Goal: Task Accomplishment & Management: Use online tool/utility

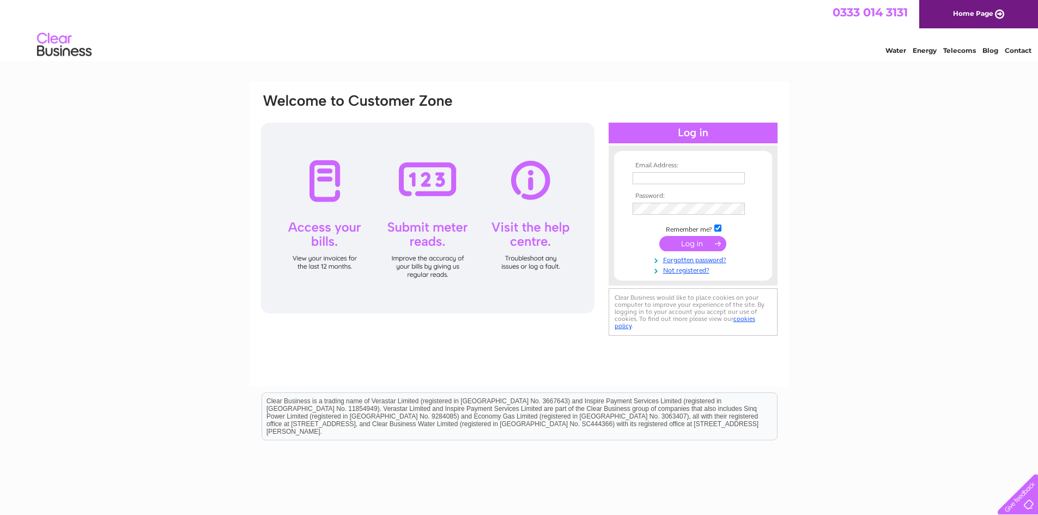
type input "[EMAIL_ADDRESS][DOMAIN_NAME]"
click at [683, 242] on input "submit" at bounding box center [692, 243] width 67 height 15
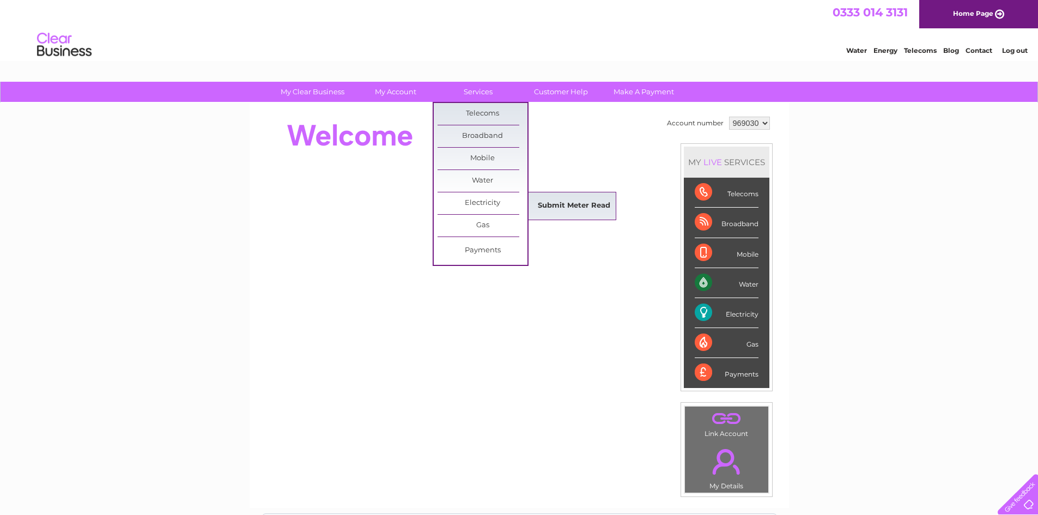
click link "Submit Meter Read"
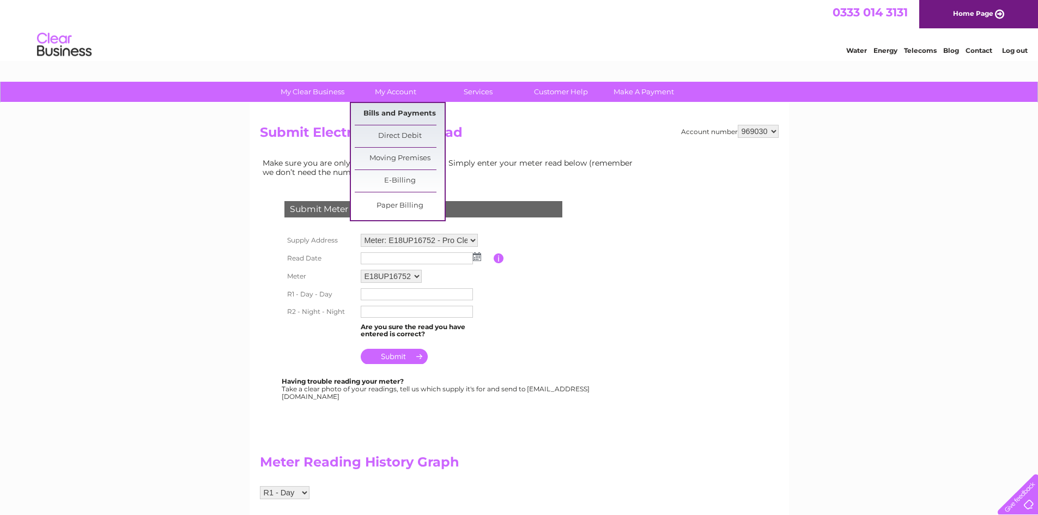
click at [403, 109] on link "Bills and Payments" at bounding box center [400, 114] width 90 height 22
